Goal: Information Seeking & Learning: Learn about a topic

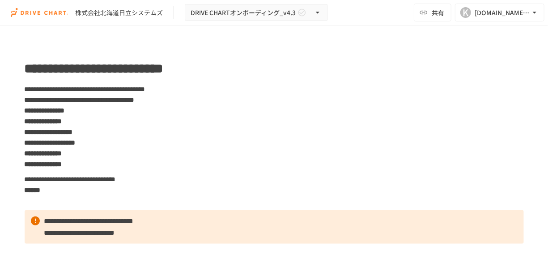
scroll to position [1938, 0]
